Goal: Task Accomplishment & Management: Use online tool/utility

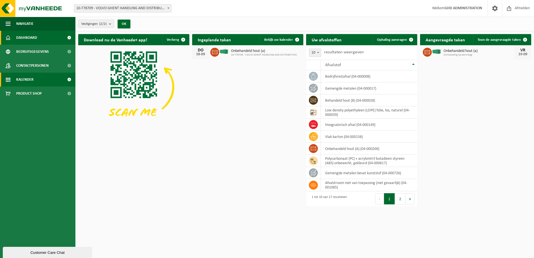
click at [26, 82] on span "Kalender" at bounding box center [24, 80] width 17 height 14
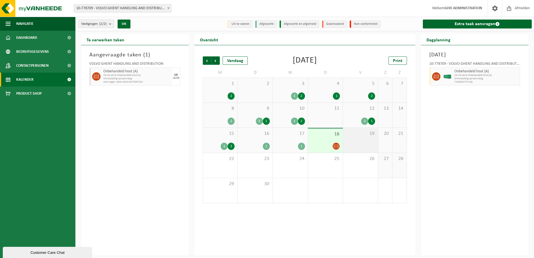
click at [352, 142] on div "19" at bounding box center [360, 140] width 35 height 25
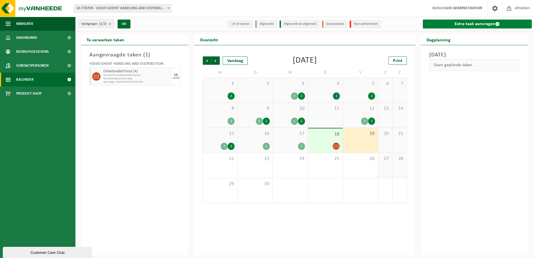
click at [461, 25] on link "Extra taak aanvragen" at bounding box center [477, 24] width 109 height 9
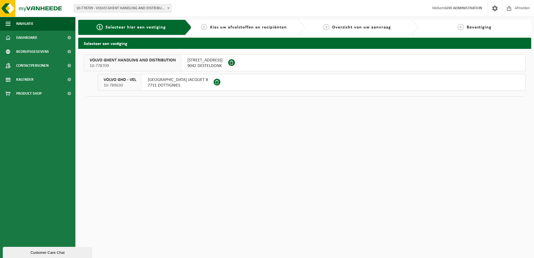
click at [196, 65] on span "9042 DESTELDONK" at bounding box center [204, 66] width 35 height 6
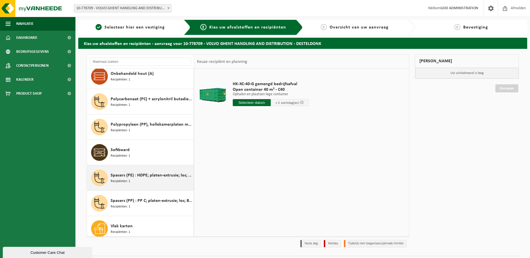
scroll to position [238, 0]
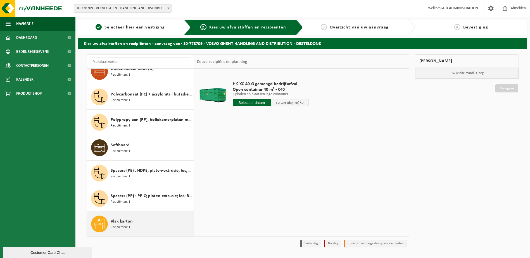
click at [130, 227] on div "Vlak karton Recipiënten: 1" at bounding box center [152, 224] width 82 height 17
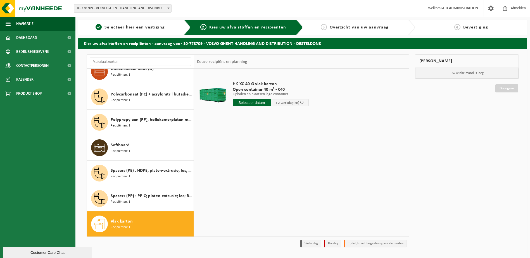
click at [250, 100] on input "text" at bounding box center [252, 102] width 38 height 7
click at [275, 153] on div "19" at bounding box center [277, 152] width 10 height 9
type input "Van 2025-09-19"
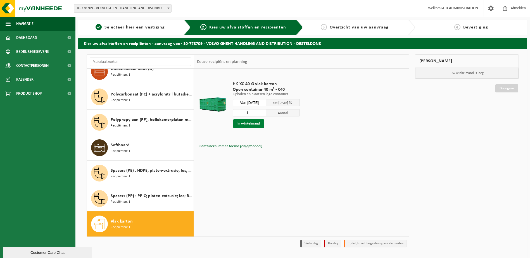
click at [246, 121] on button "In winkelmand" at bounding box center [248, 123] width 31 height 9
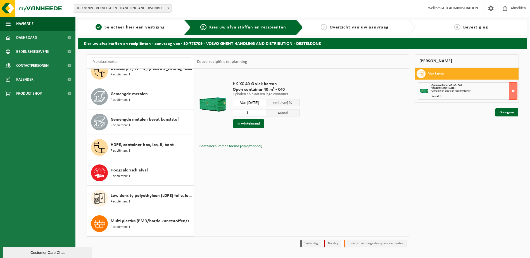
scroll to position [43, 0]
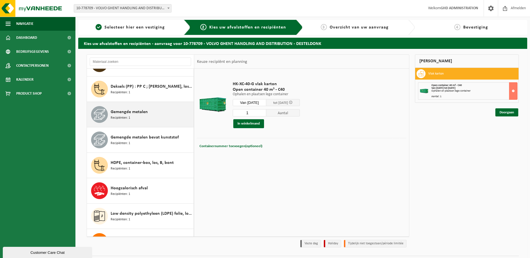
click at [149, 113] on div "Gemengde metalen Recipiënten: 1" at bounding box center [152, 114] width 82 height 17
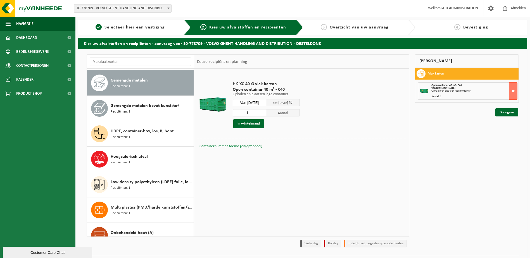
scroll to position [76, 0]
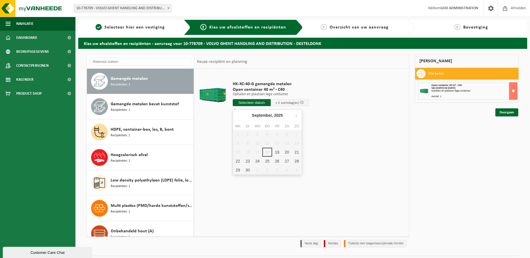
click at [248, 102] on input "text" at bounding box center [252, 102] width 38 height 7
click at [276, 154] on div "19" at bounding box center [277, 152] width 10 height 9
type input "Van 2025-09-19"
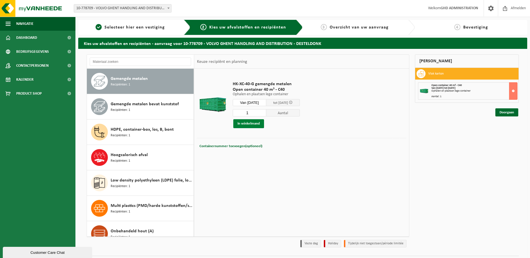
click at [250, 121] on button "In winkelmand" at bounding box center [248, 123] width 31 height 9
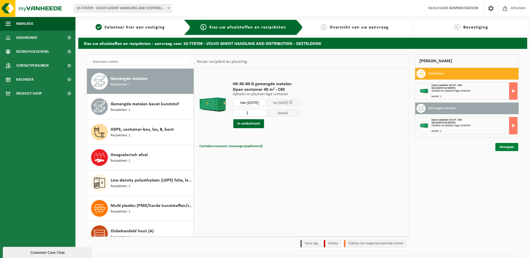
click at [504, 147] on link "Doorgaan" at bounding box center [506, 147] width 23 height 8
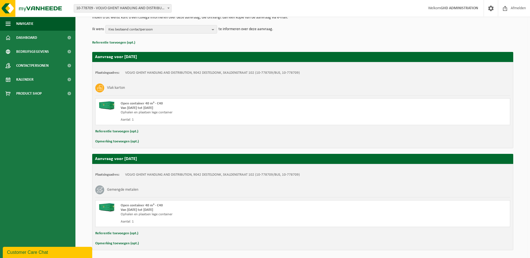
scroll to position [83, 0]
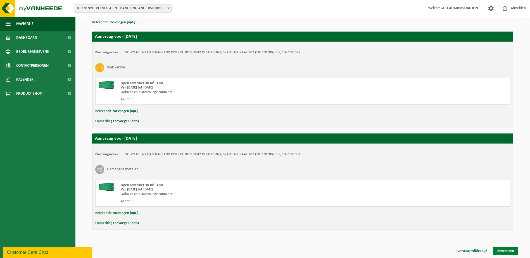
click at [504, 250] on link "Bevestigen" at bounding box center [505, 251] width 25 height 8
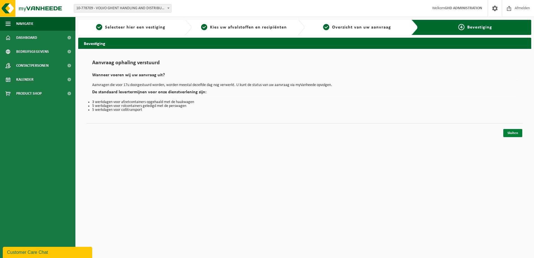
click at [513, 135] on link "Sluiten" at bounding box center [512, 133] width 19 height 8
